Goal: Information Seeking & Learning: Learn about a topic

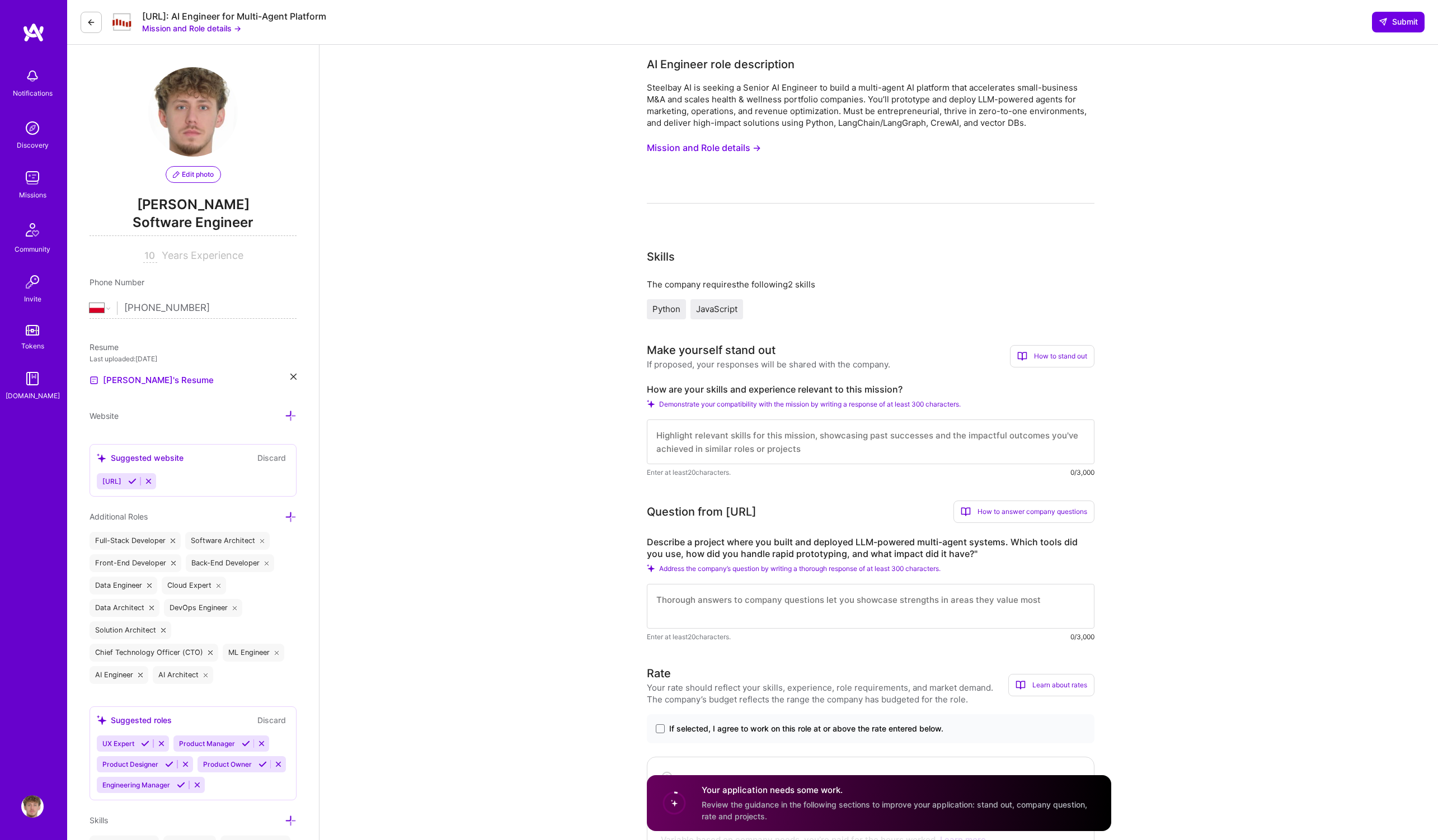
select select "PL"
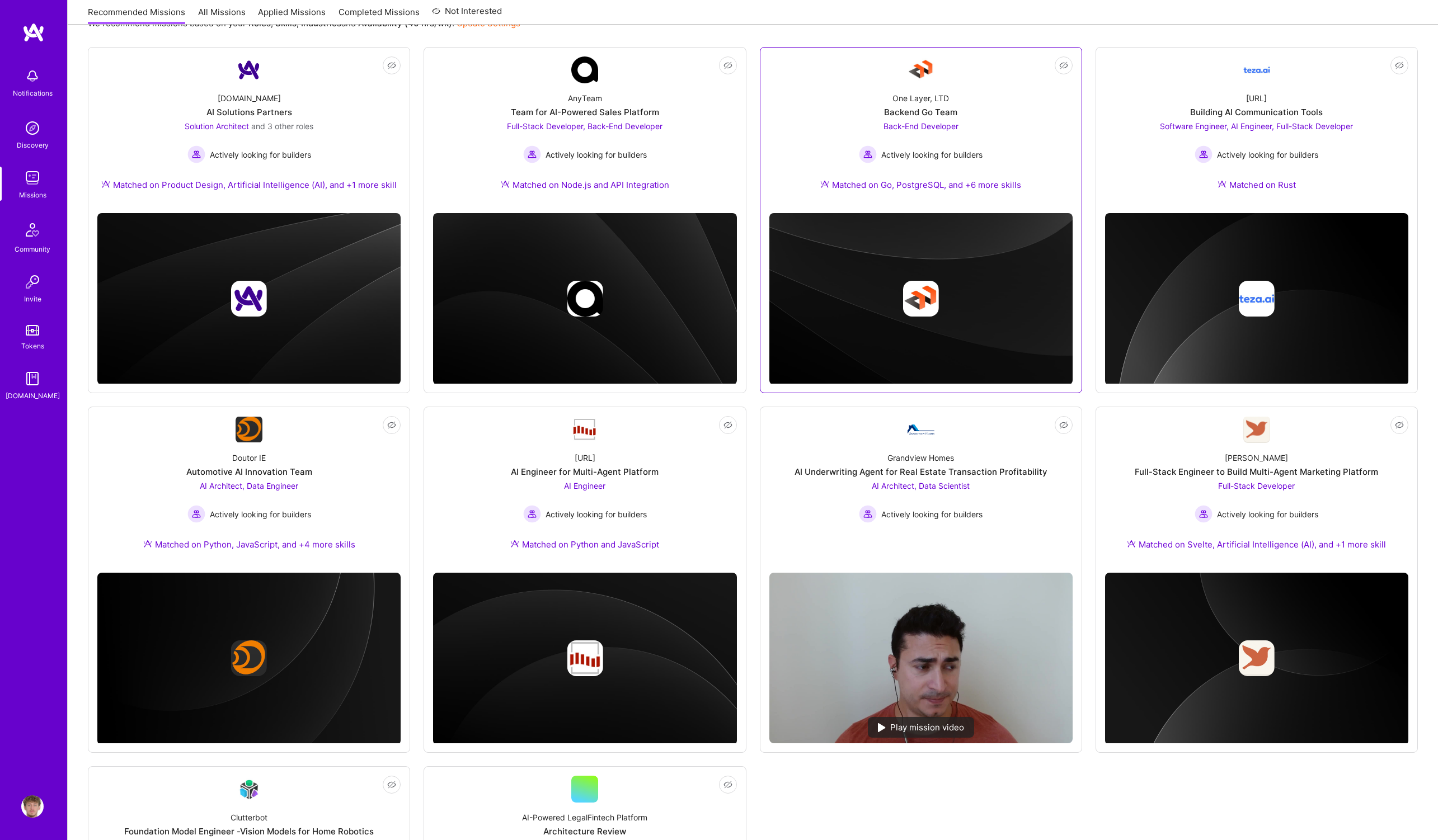
scroll to position [440, 0]
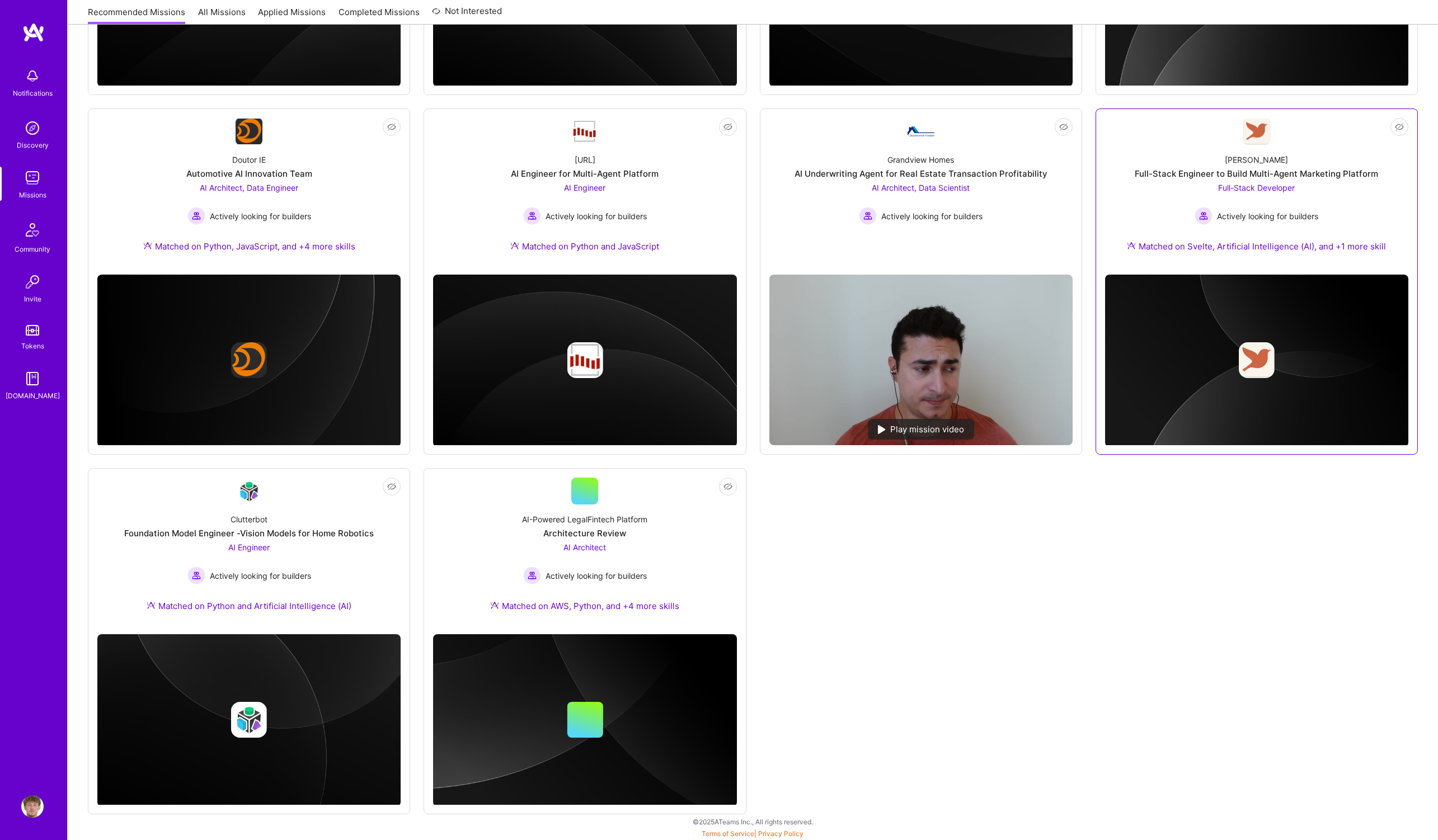
click at [1146, 172] on div "Full-Stack Engineer to Build Multi-Agent Marketing Platform" at bounding box center [1256, 173] width 243 height 12
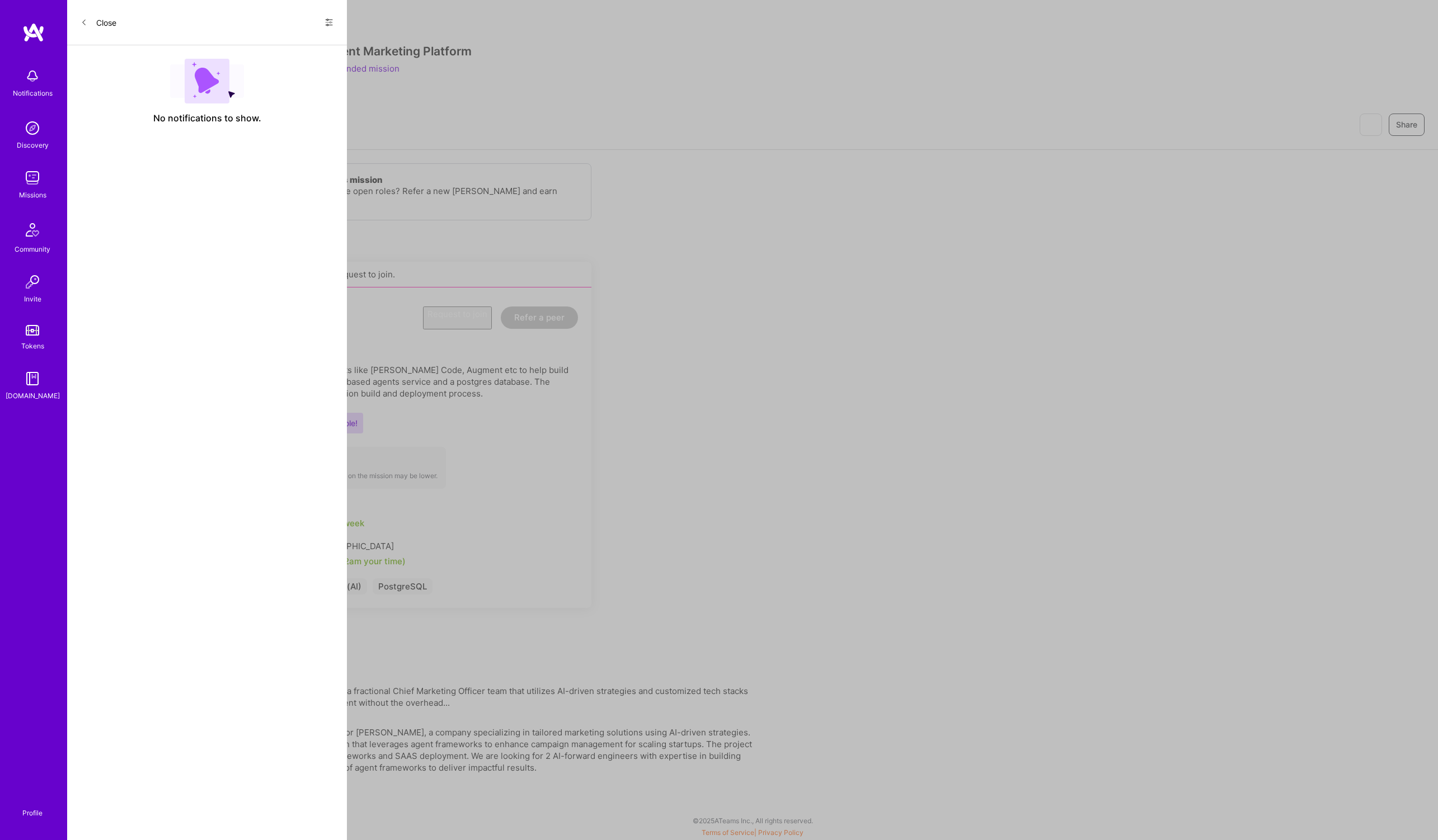
scroll to position [440, 0]
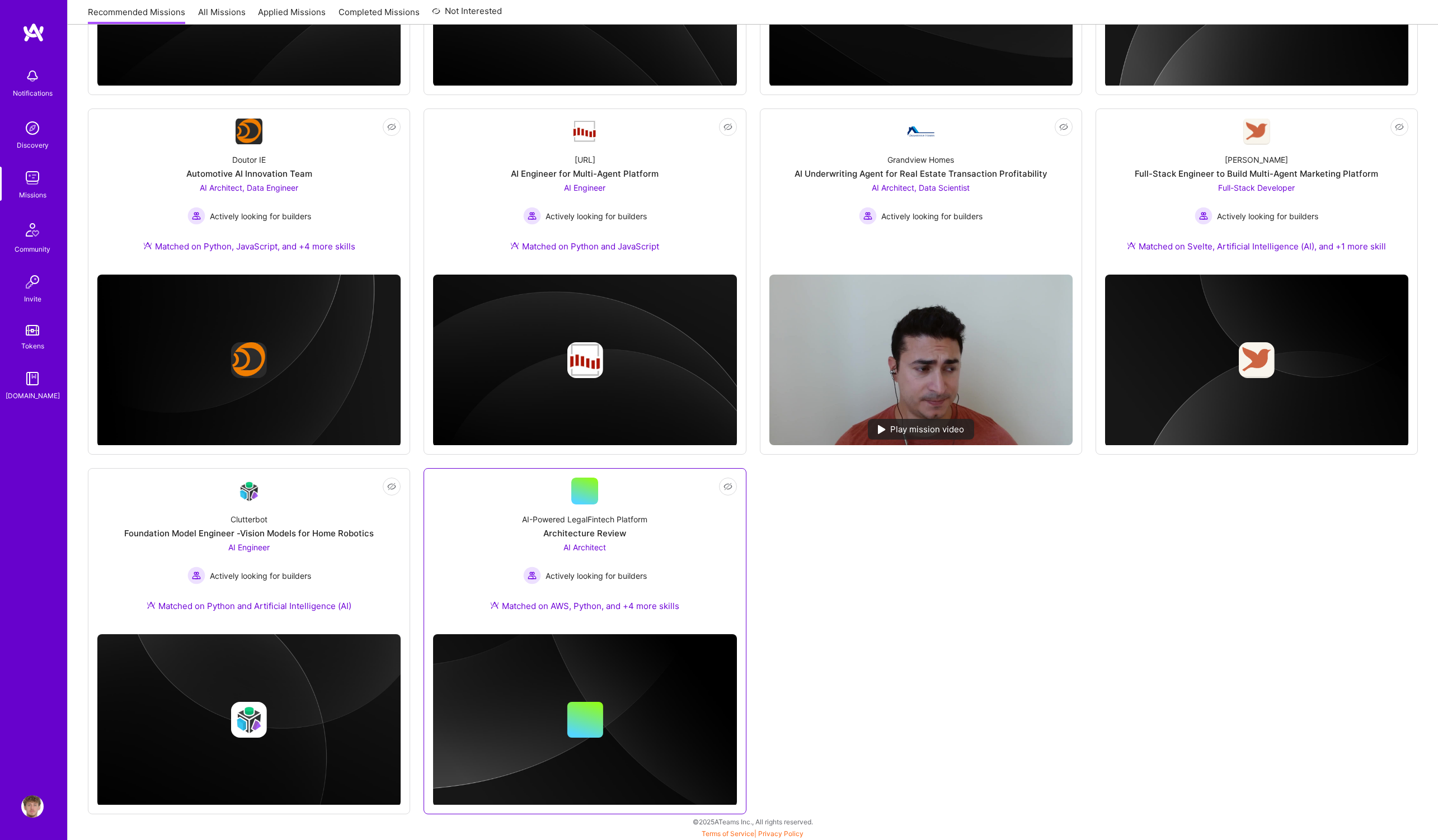
click at [581, 670] on img at bounding box center [584, 720] width 303 height 172
click at [240, 525] on div "Clutterbot Foundation Model Engineer -Vision Models for Home Robotics AI Engine…" at bounding box center [248, 565] width 303 height 121
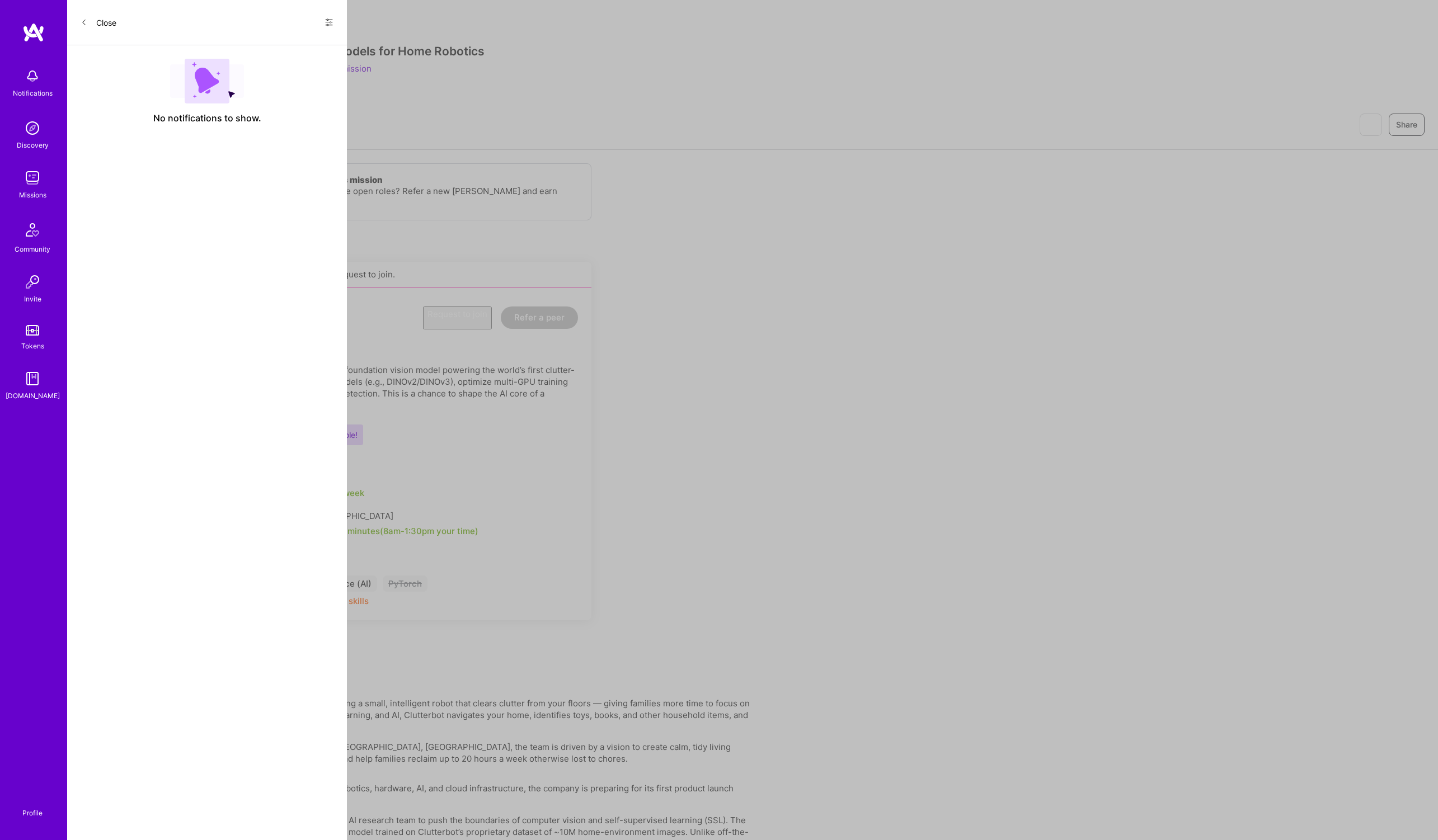
scroll to position [440, 0]
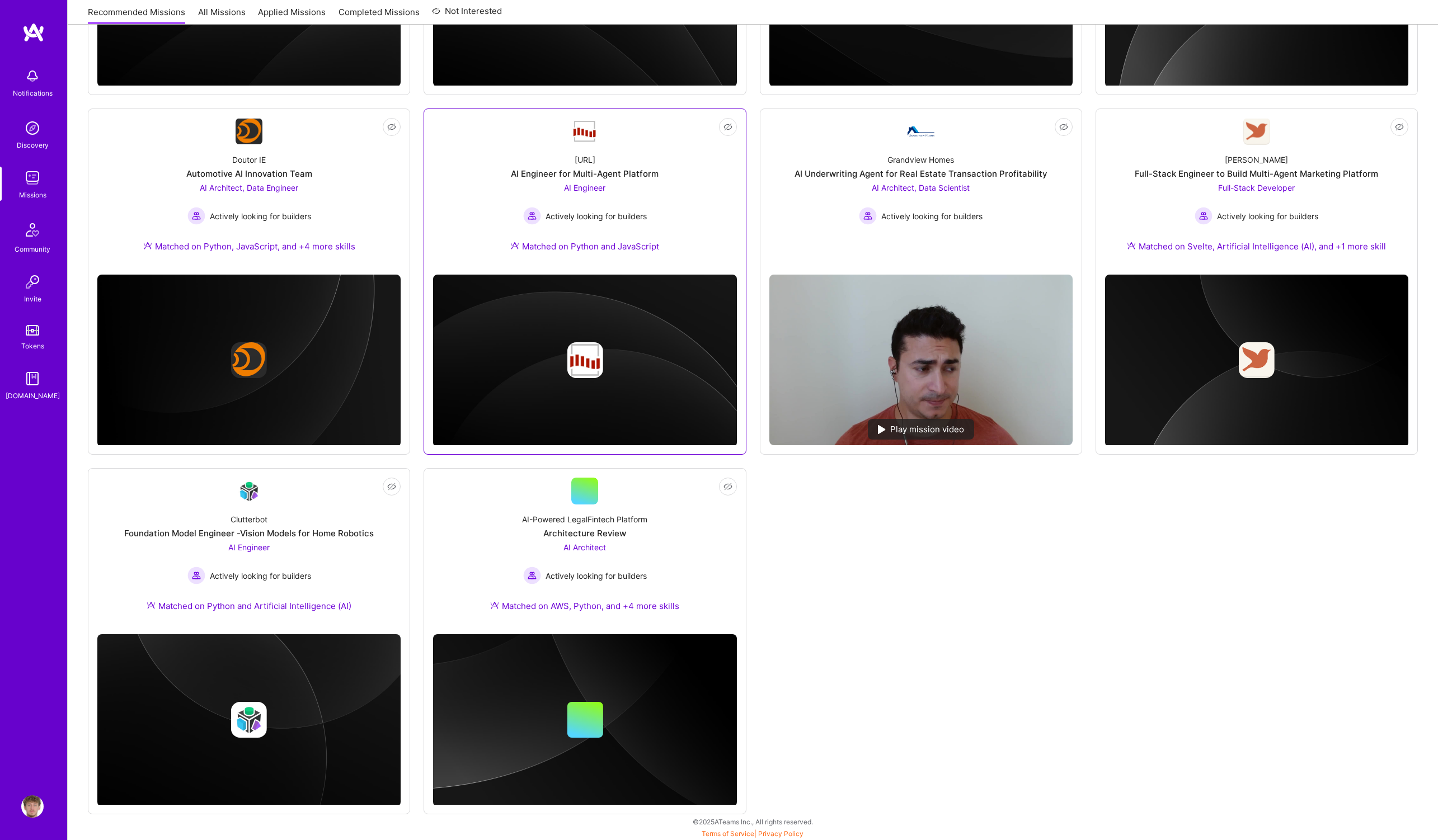
click at [594, 188] on span "AI Engineer" at bounding box center [584, 188] width 41 height 10
